Goal: Transaction & Acquisition: Purchase product/service

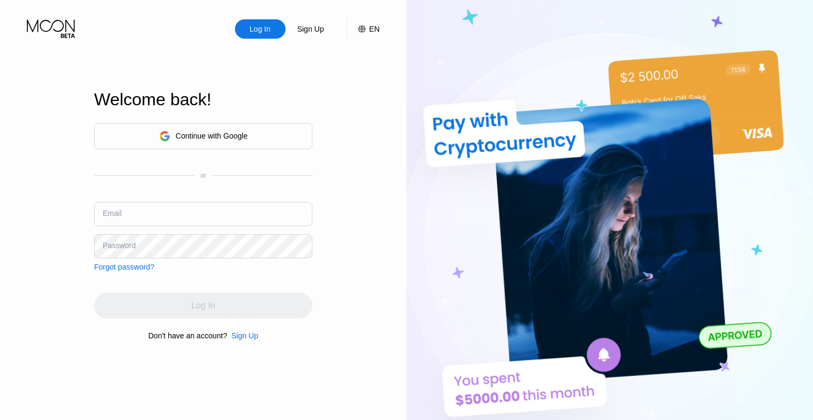
click at [268, 143] on div "Continue with Google" at bounding box center [203, 136] width 218 height 26
click at [169, 215] on input "text" at bounding box center [203, 214] width 218 height 24
paste input "[EMAIL_ADDRESS][DOMAIN_NAME]"
type input "[EMAIL_ADDRESS][DOMAIN_NAME]"
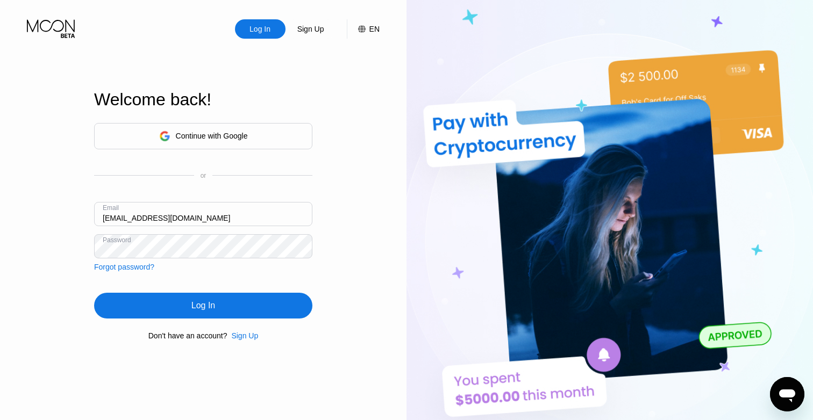
click at [190, 307] on div "Log In" at bounding box center [203, 306] width 218 height 26
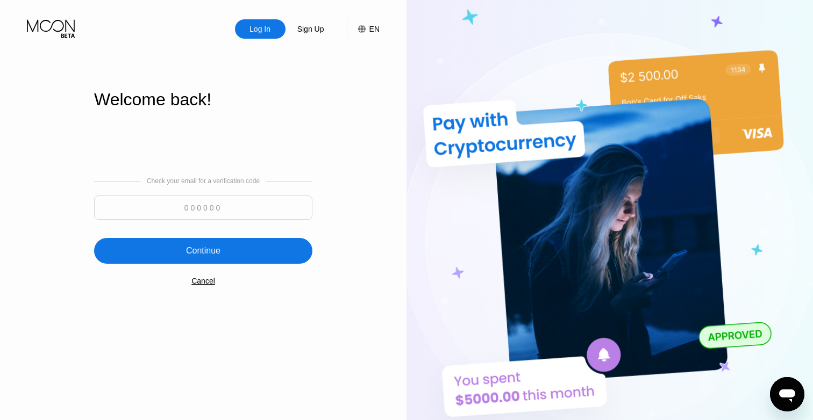
click at [254, 210] on input at bounding box center [203, 208] width 218 height 24
paste input "619037"
type input "619037"
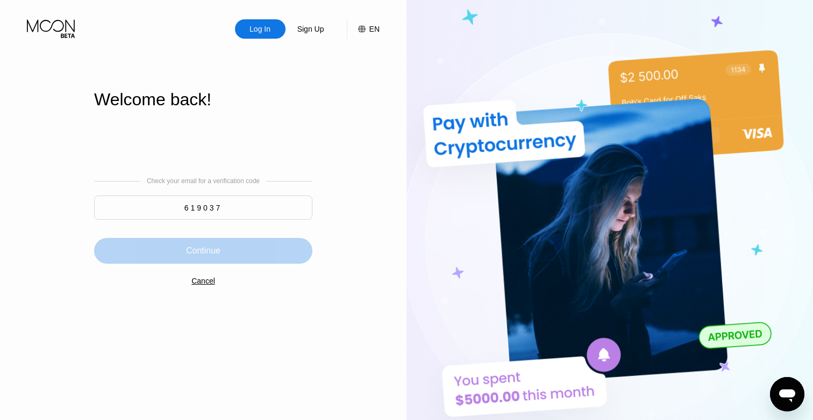
click at [254, 249] on div "Continue" at bounding box center [203, 251] width 218 height 26
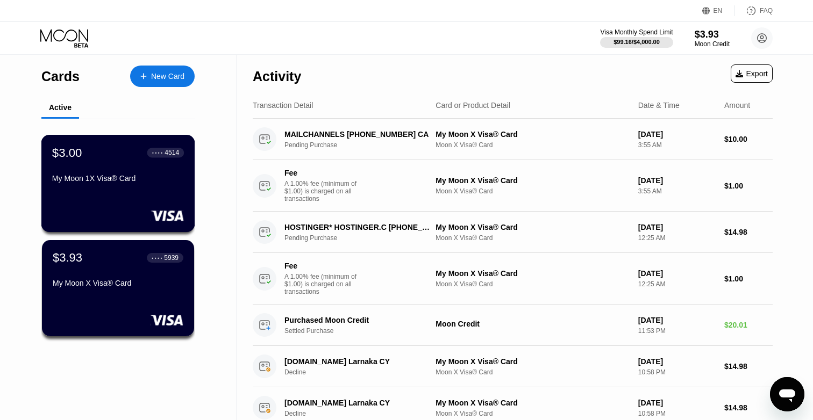
click at [143, 171] on div "$3.00 ● ● ● ● 4514 My Moon 1X Visa® Card" at bounding box center [118, 166] width 132 height 41
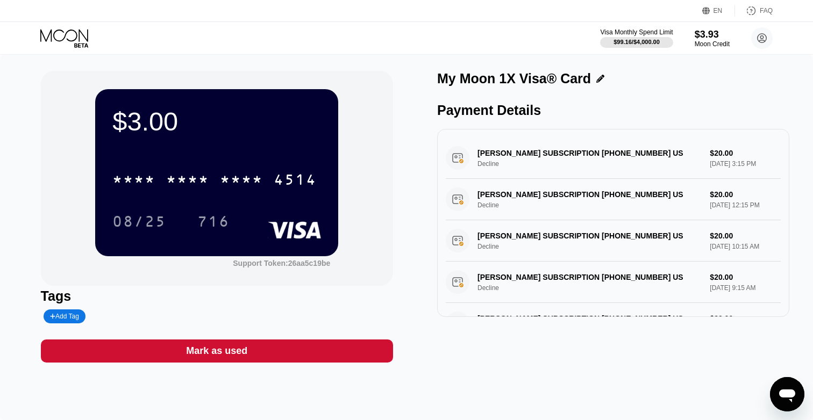
click at [72, 42] on icon at bounding box center [65, 38] width 50 height 19
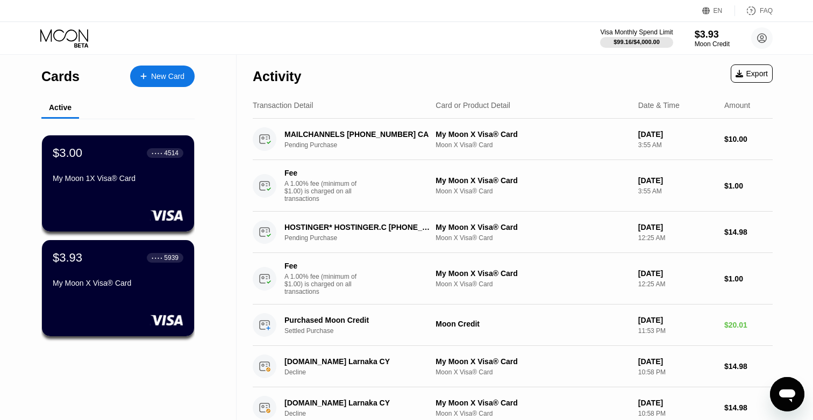
click at [177, 70] on div "New Card" at bounding box center [162, 77] width 65 height 22
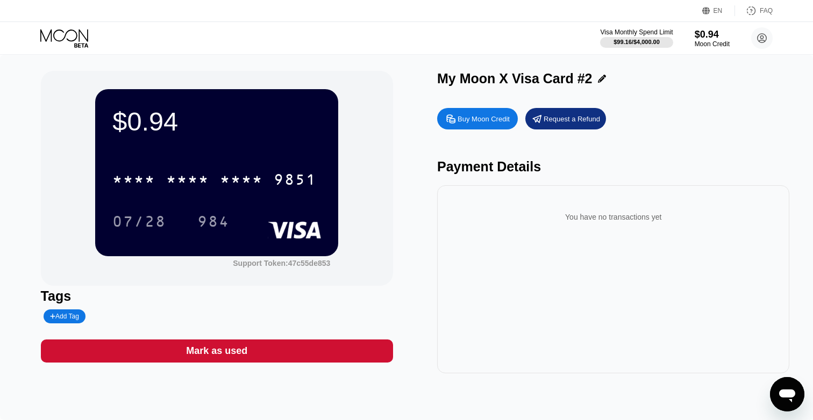
click at [490, 110] on div "Buy Moon Credit" at bounding box center [477, 119] width 81 height 22
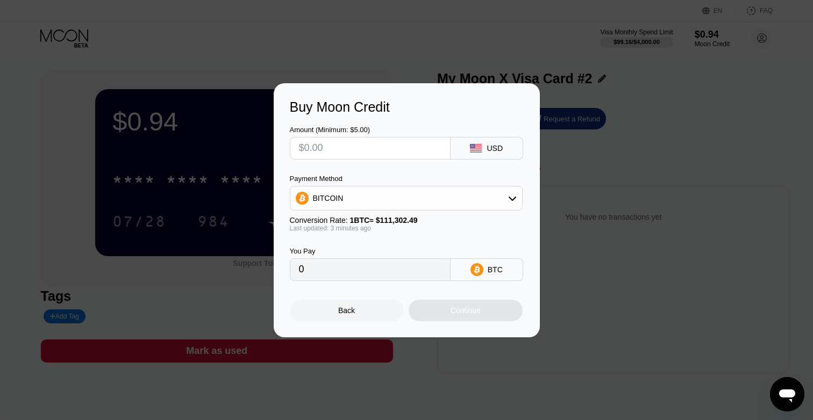
click at [357, 130] on div "Amount (Minimum: $5.00)" at bounding box center [370, 130] width 161 height 8
click at [357, 151] on input "text" at bounding box center [370, 149] width 142 height 22
type input "$1"
type input "0.00000901"
type input "$10"
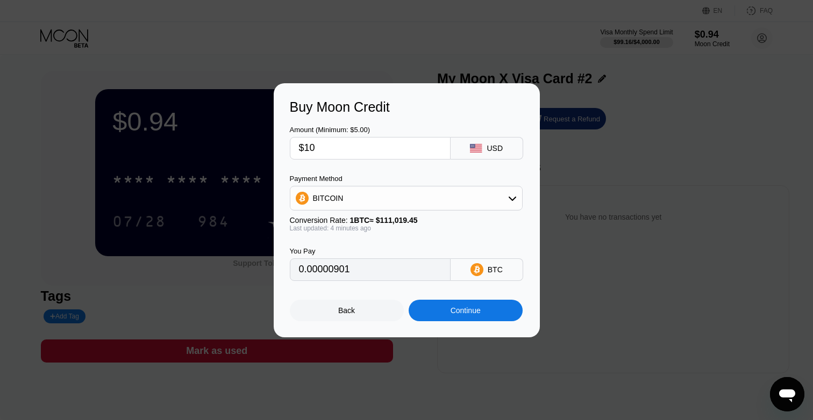
type input "0.00009008"
type input "$100"
type input "0.00090094"
drag, startPoint x: 333, startPoint y: 156, endPoint x: 306, endPoint y: 150, distance: 27.6
click at [306, 150] on input "$100" at bounding box center [370, 149] width 142 height 22
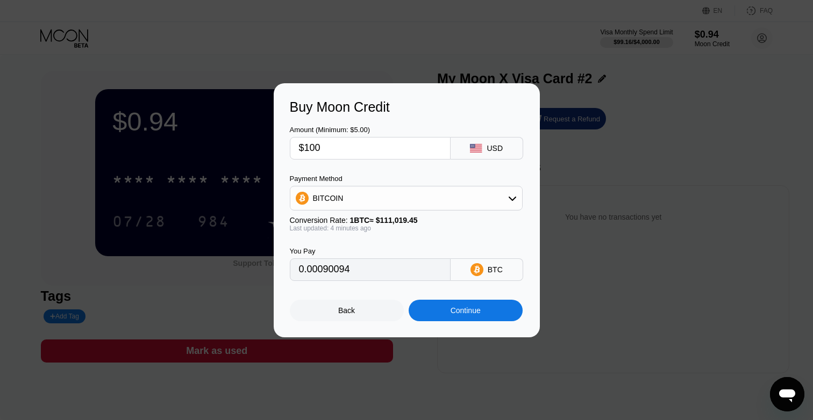
type input "$1"
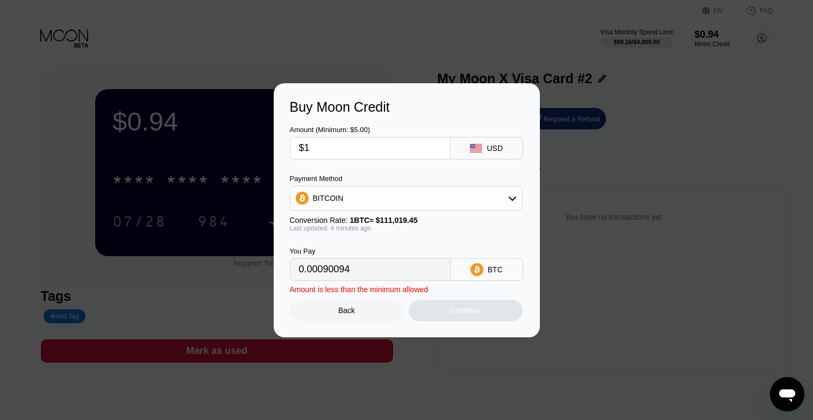
type input "0.00000901"
type input "0"
type input "$9"
type input "0.00008109"
type input "$90"
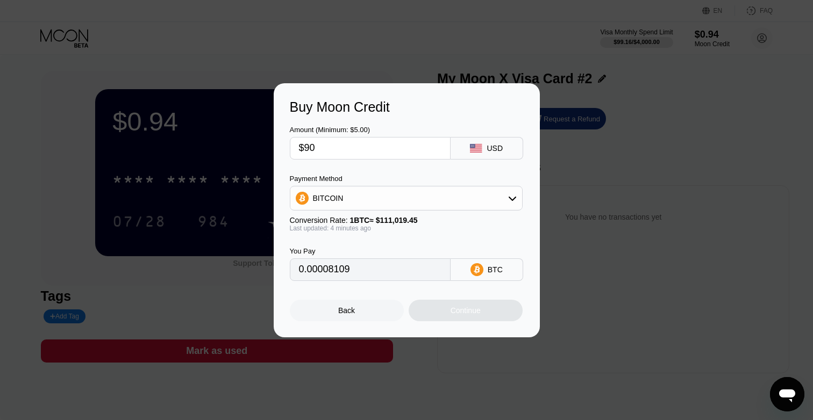
type input "0.00081084"
type input "$90"
click at [443, 305] on div "Continue" at bounding box center [466, 311] width 114 height 22
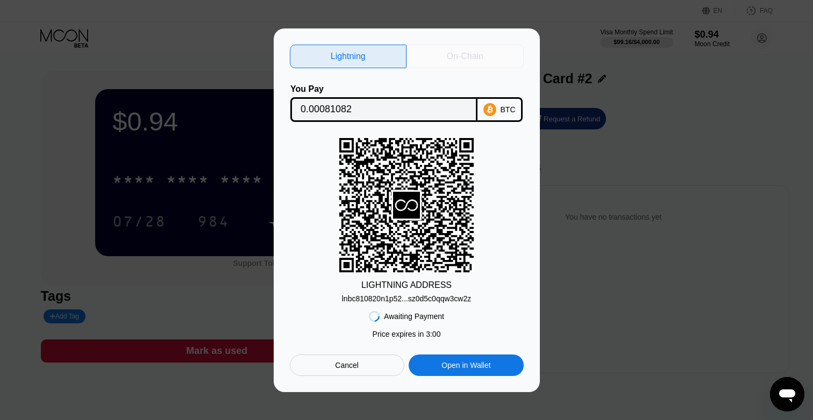
click at [450, 60] on div "On-Chain" at bounding box center [465, 56] width 37 height 11
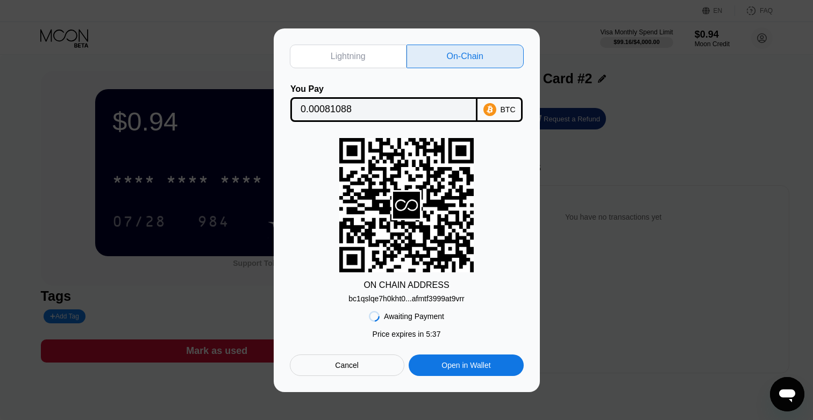
click at [402, 310] on div "Awaiting Payment Price expires in 2 : 56 Price expires in 5 : 37 Cancel Open in…" at bounding box center [407, 339] width 234 height 73
click at [402, 303] on div "Lightning On-Chain You Pay 0.00081088 BTC ON CHAIN ADDRESS bc1qslqe7h0kht0...af…" at bounding box center [407, 211] width 234 height 332
click at [402, 301] on div "bc1qslqe7h0kht0...afmtf3999at9vrr" at bounding box center [406, 299] width 116 height 9
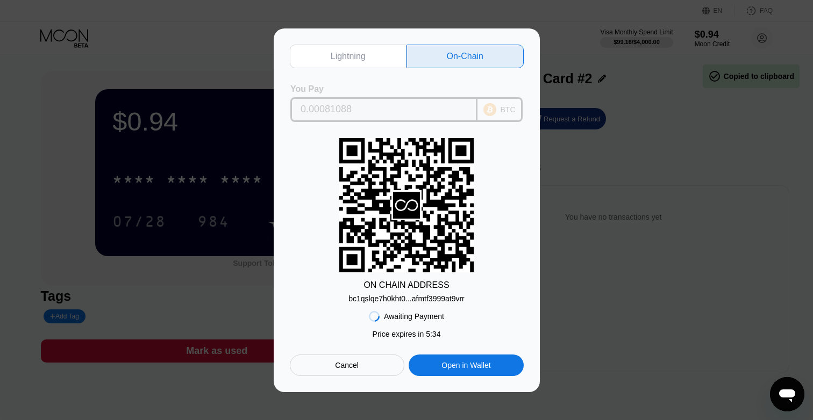
click at [324, 110] on input "0.00081088" at bounding box center [384, 110] width 167 height 22
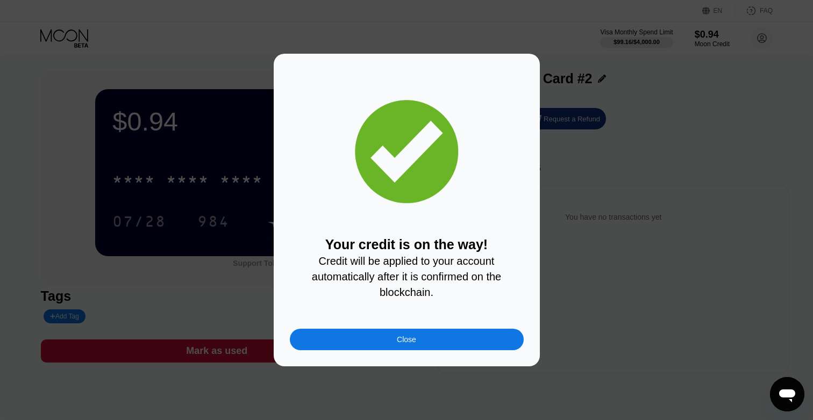
click at [434, 344] on div "Close" at bounding box center [407, 340] width 234 height 22
